Goal: Task Accomplishment & Management: Manage account settings

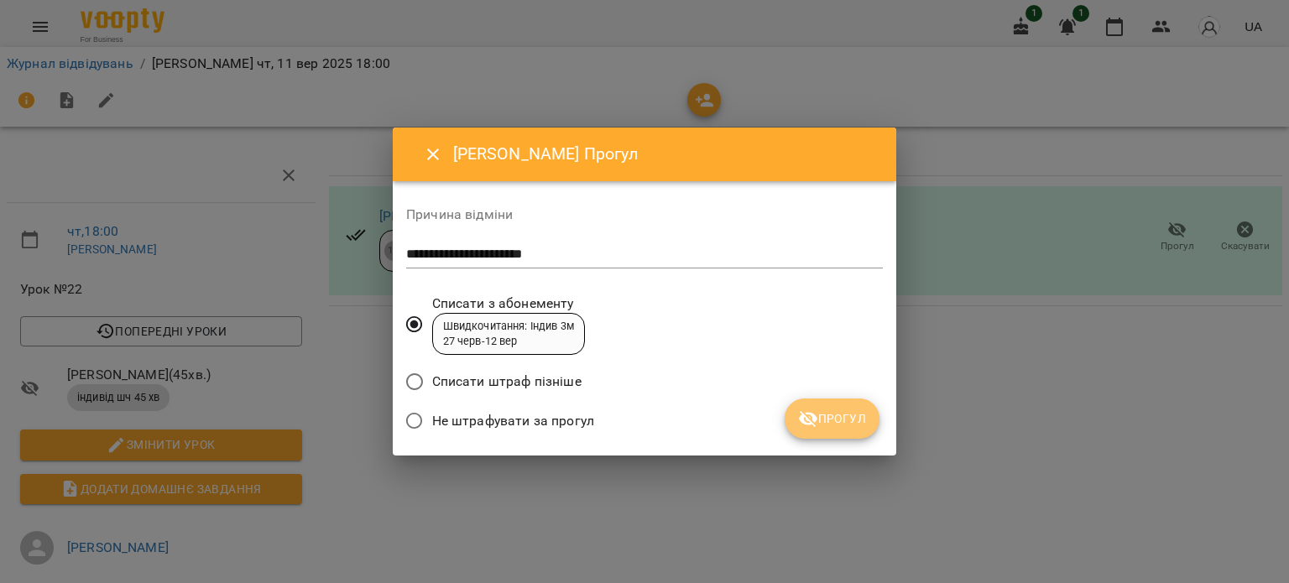
click at [833, 422] on span "Прогул" at bounding box center [832, 419] width 68 height 20
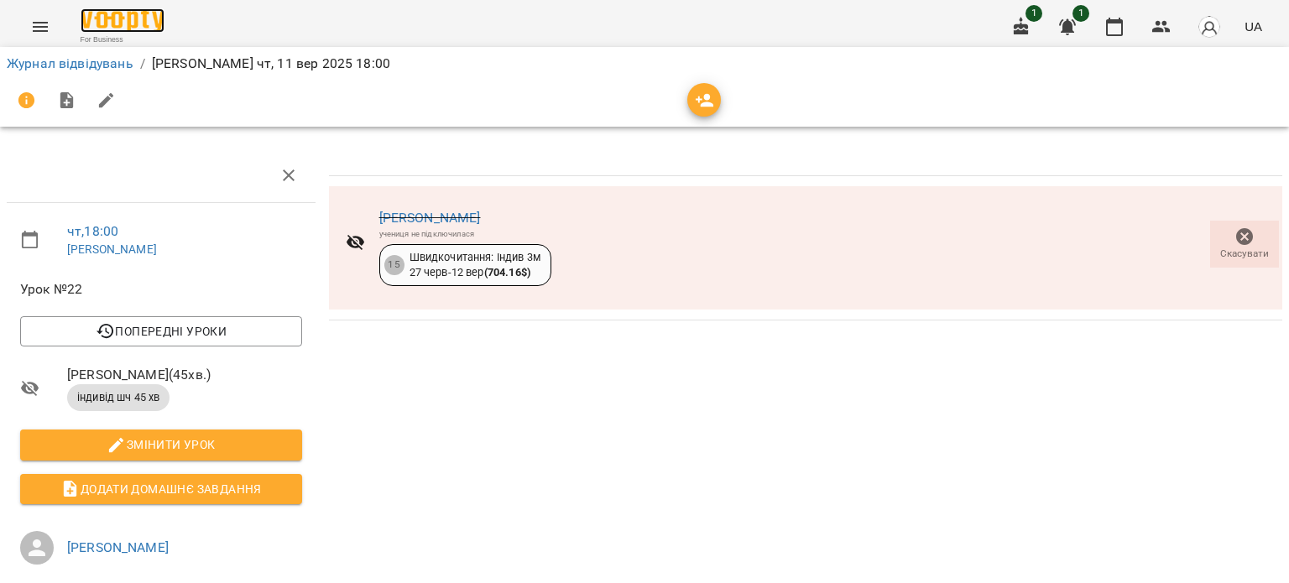
click at [128, 12] on img at bounding box center [123, 20] width 84 height 24
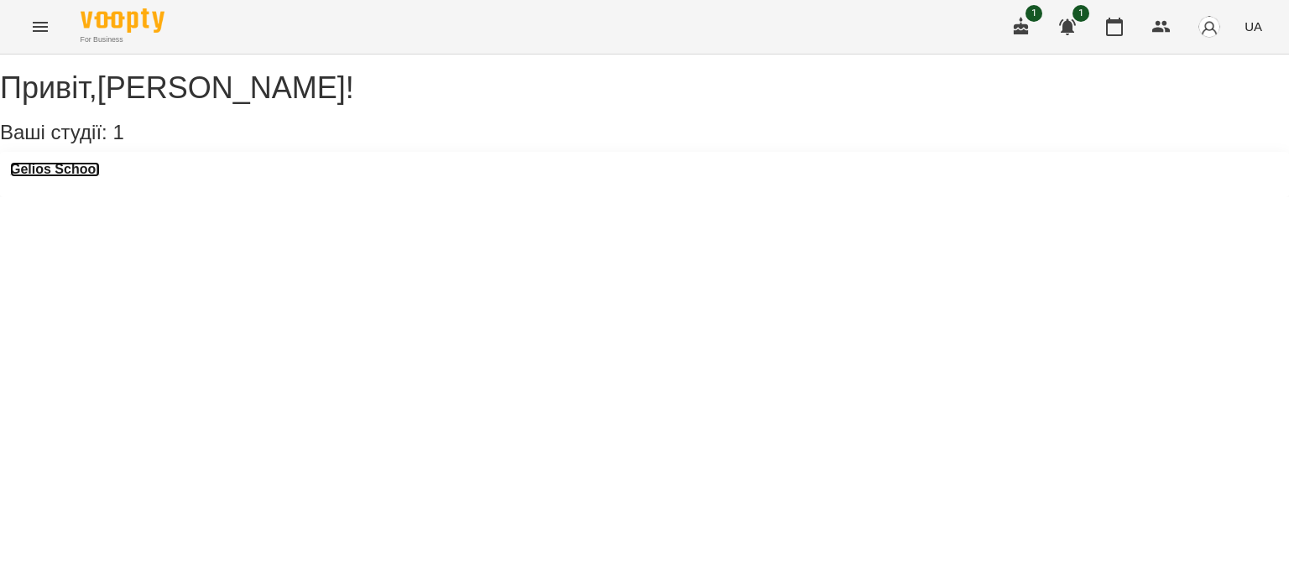
click at [93, 177] on h3 "Gelios School" at bounding box center [55, 169] width 90 height 15
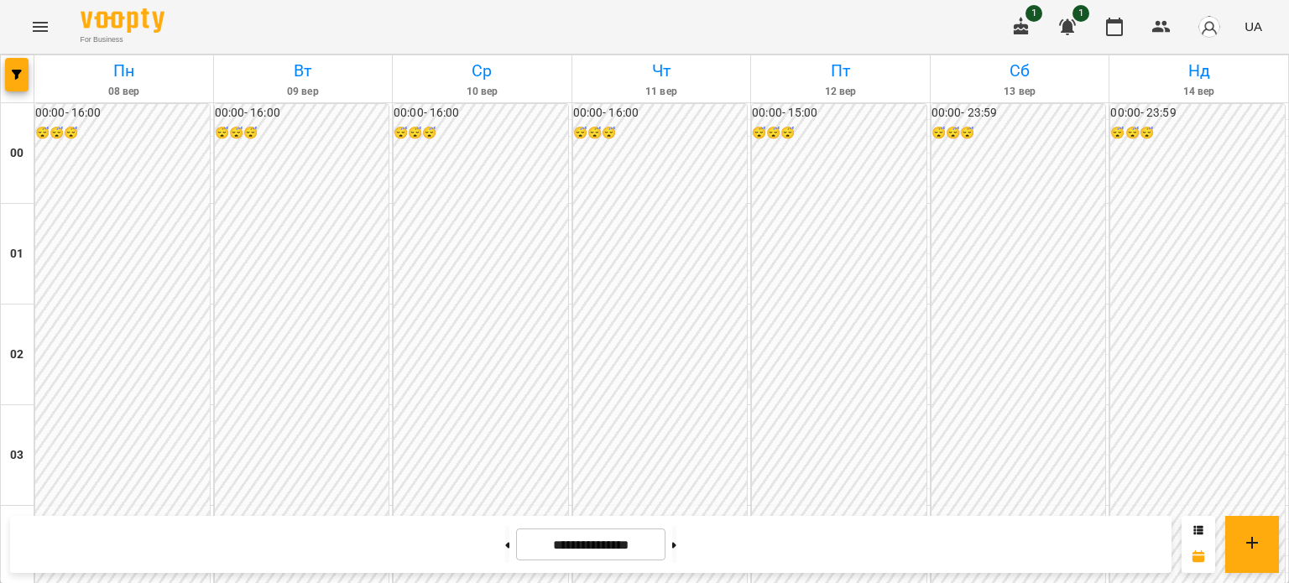
scroll to position [1511, 0]
click at [1016, 39] on button "button" at bounding box center [1021, 27] width 40 height 40
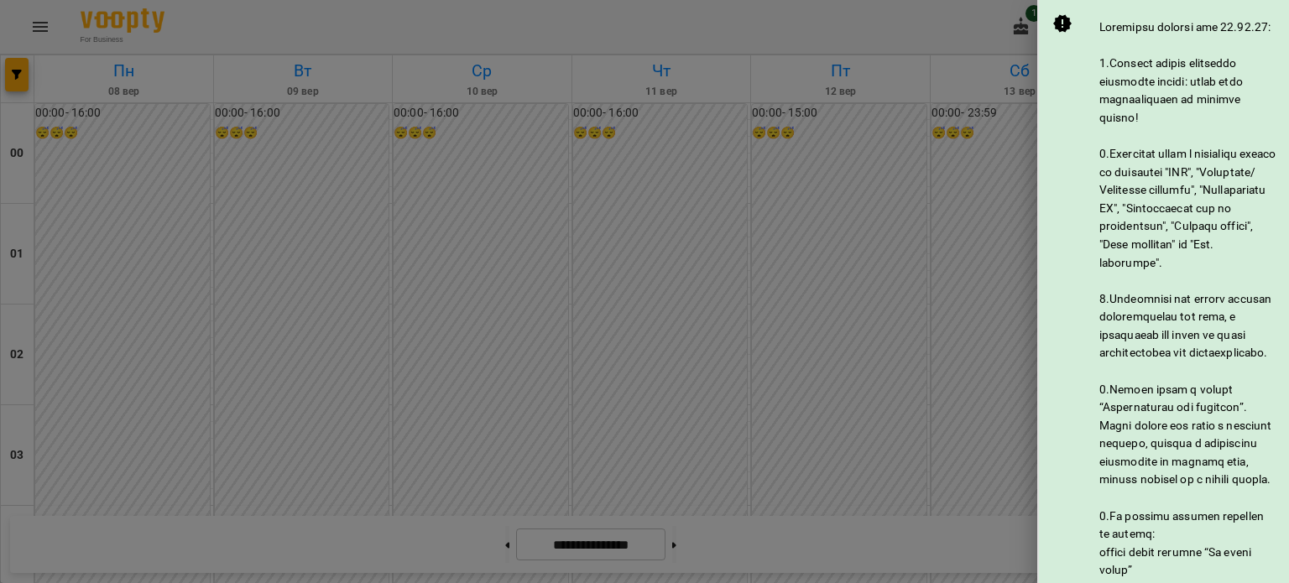
click at [967, 38] on div at bounding box center [644, 291] width 1289 height 583
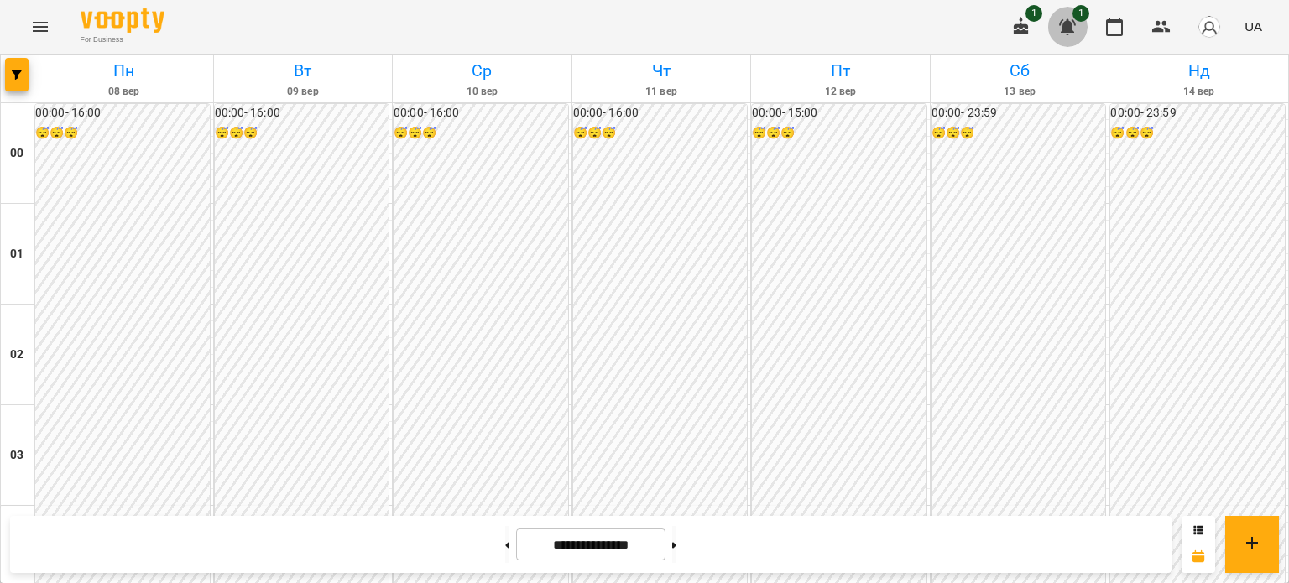
click at [1068, 27] on icon "button" at bounding box center [1067, 27] width 17 height 16
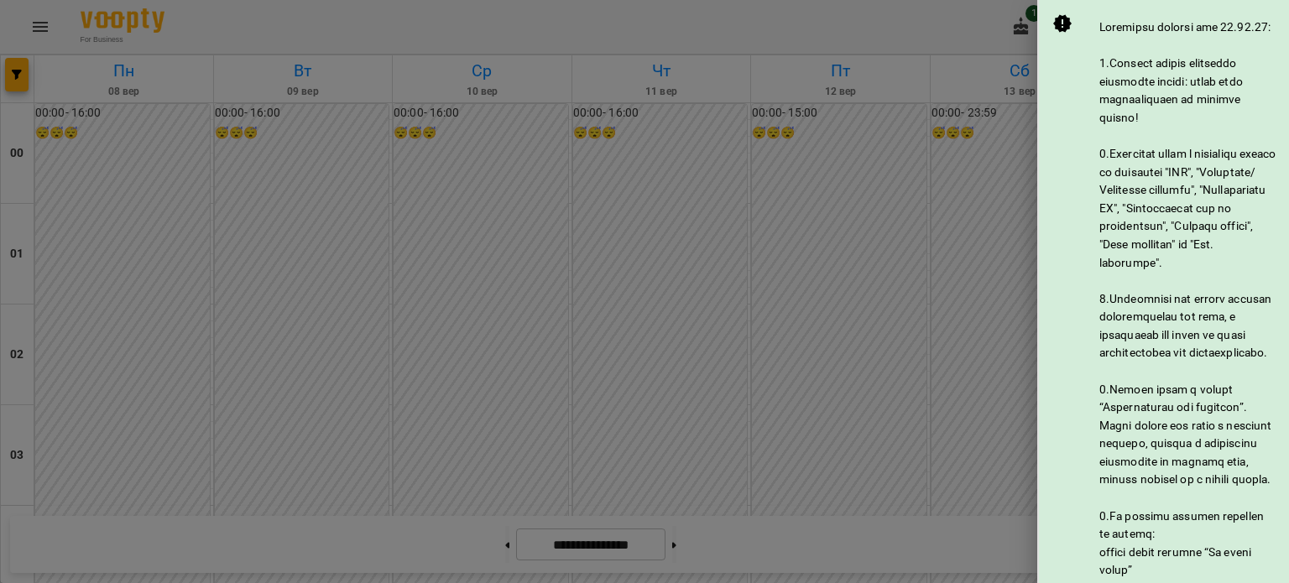
click at [1068, 28] on icon at bounding box center [1062, 24] width 18 height 18
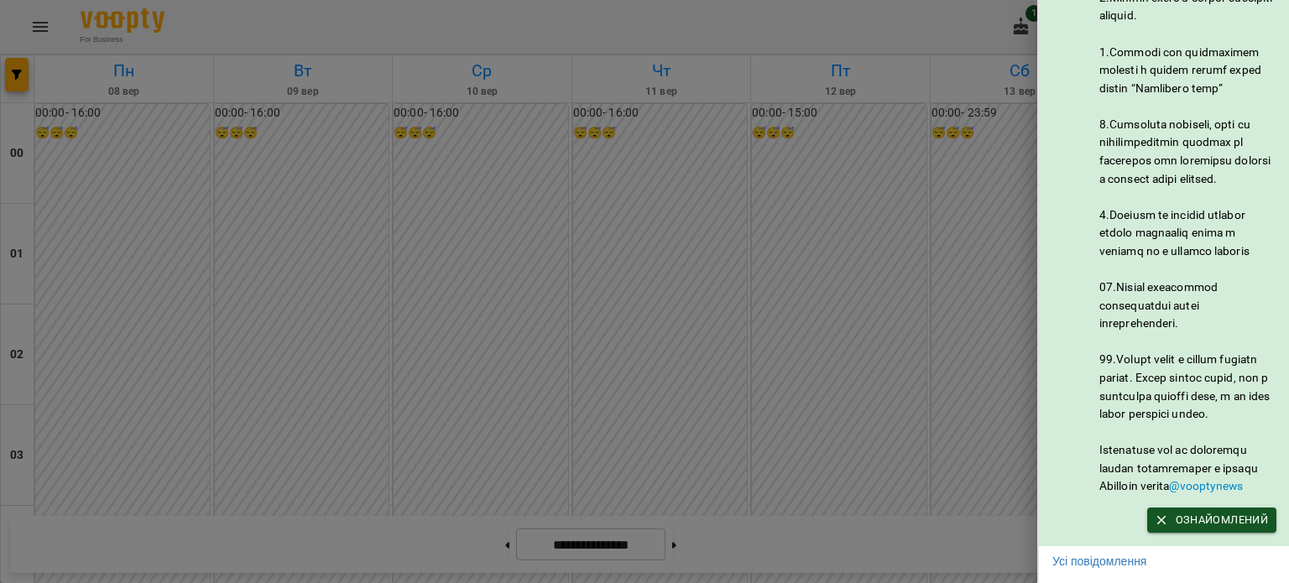
scroll to position [823, 0]
click at [1170, 511] on span "Ознайомлений" at bounding box center [1212, 520] width 112 height 18
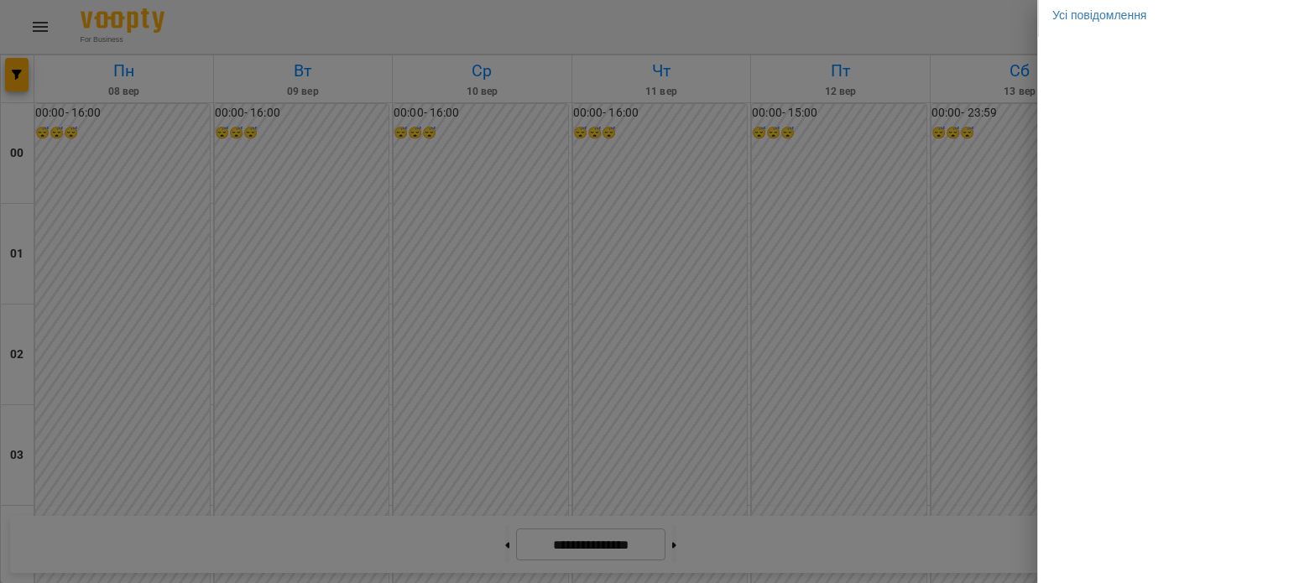
click at [972, 30] on div at bounding box center [644, 291] width 1289 height 583
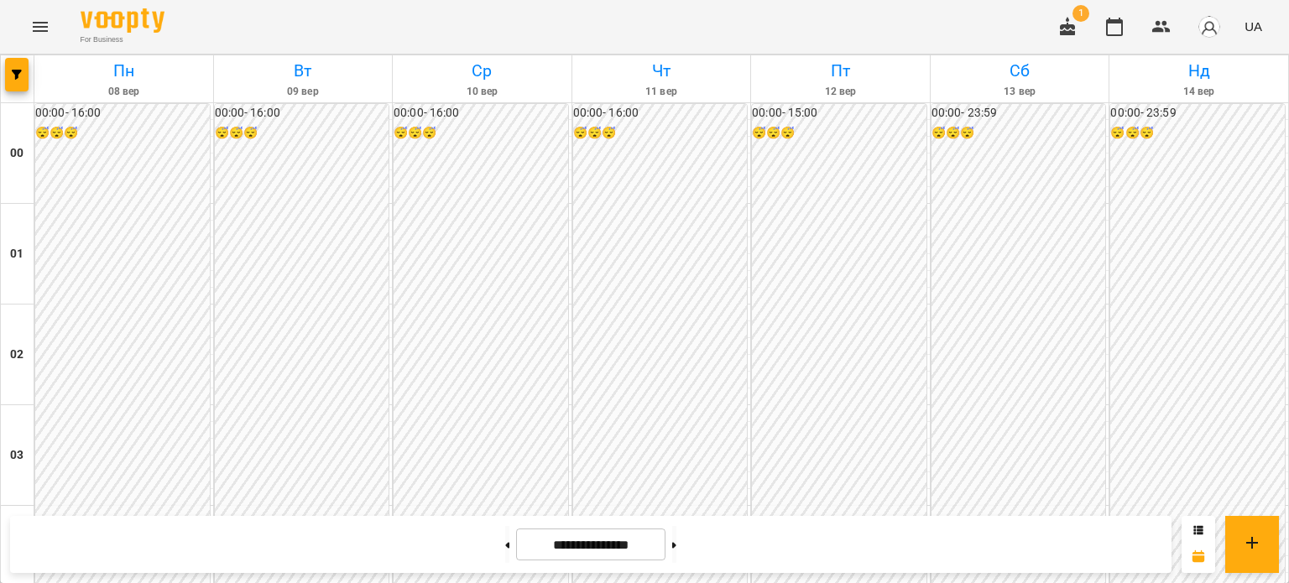
click at [1071, 29] on icon "button" at bounding box center [1067, 27] width 20 height 20
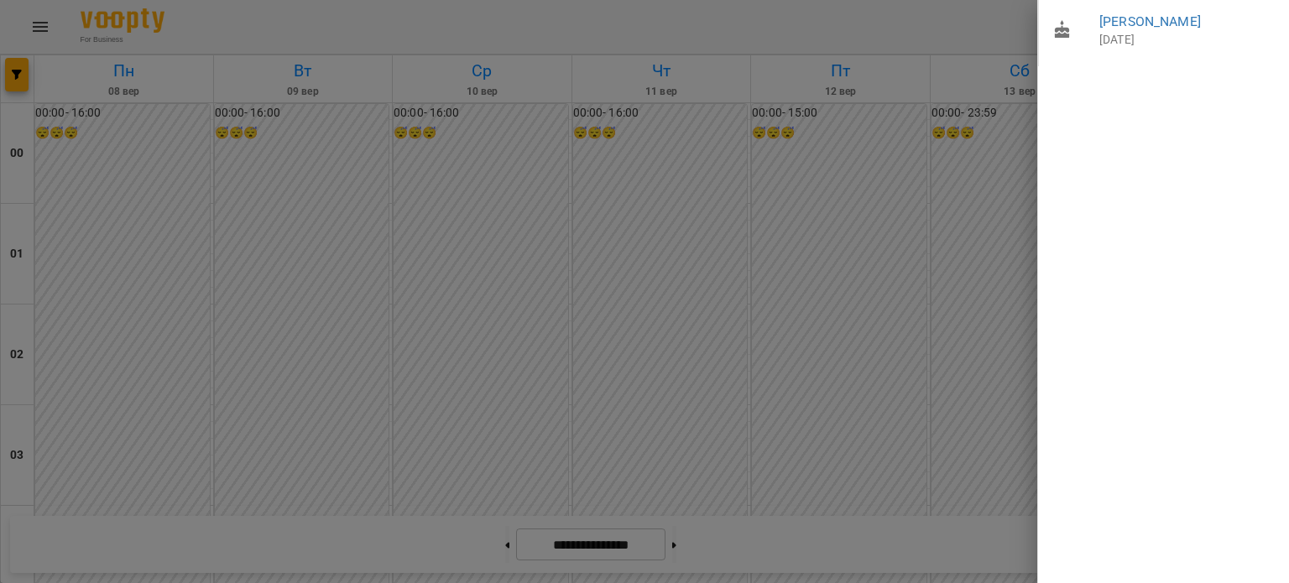
click at [916, 33] on div at bounding box center [644, 291] width 1289 height 583
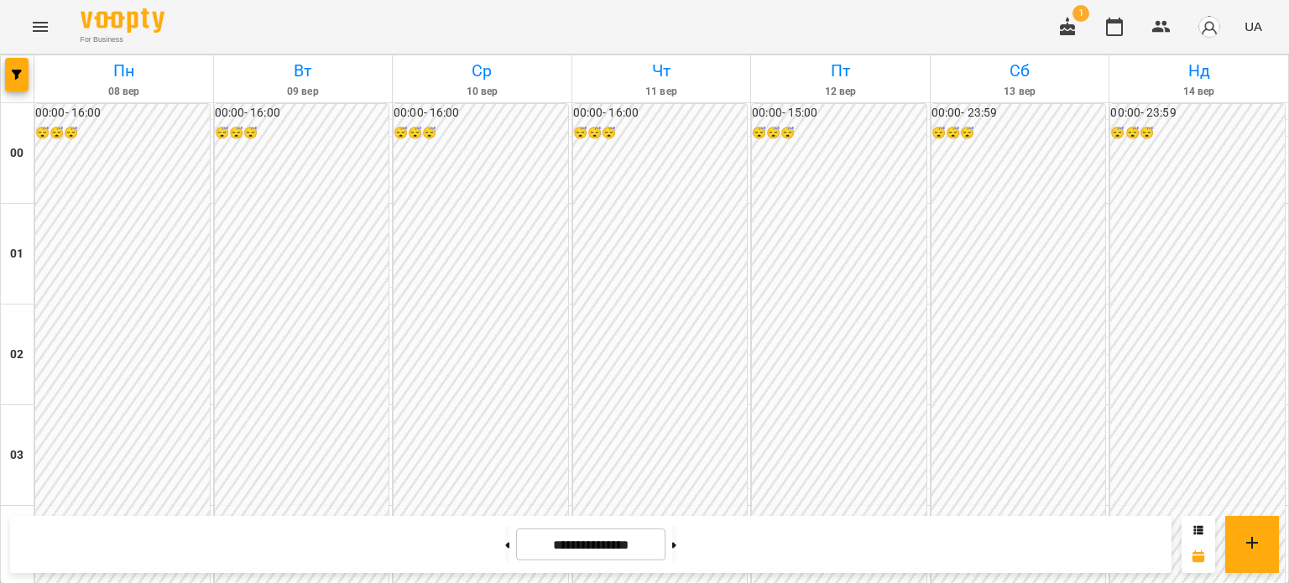
scroll to position [1594, 0]
